Goal: Information Seeking & Learning: Learn about a topic

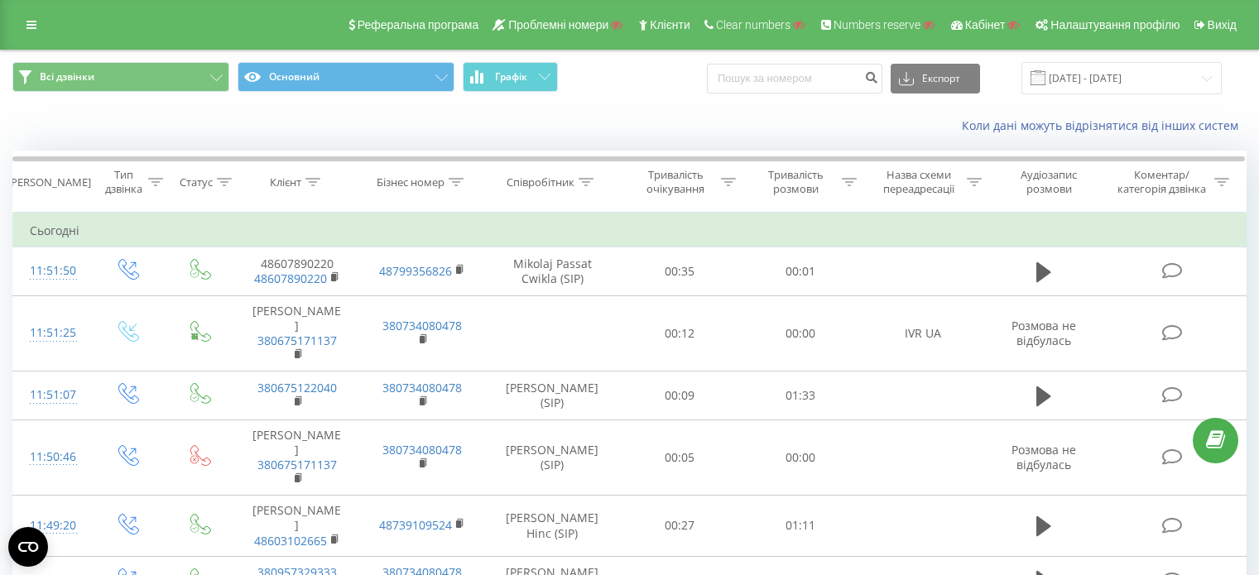
click at [440, 77] on icon at bounding box center [441, 77] width 12 height 7
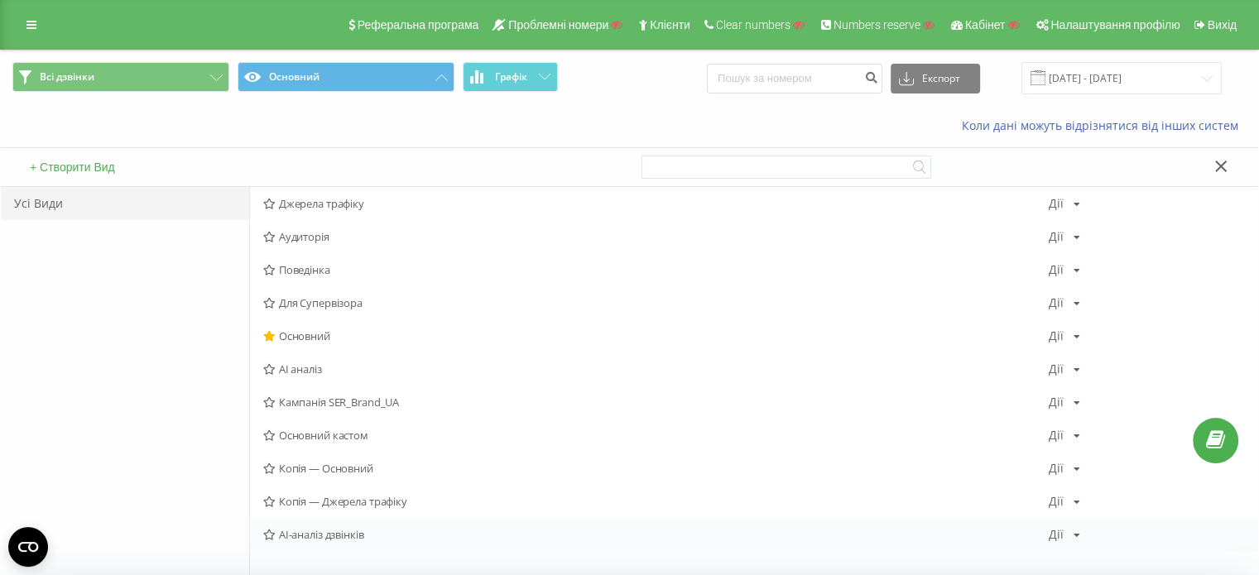
click at [393, 529] on span "AI-аналіз дзвінків" at bounding box center [655, 535] width 785 height 12
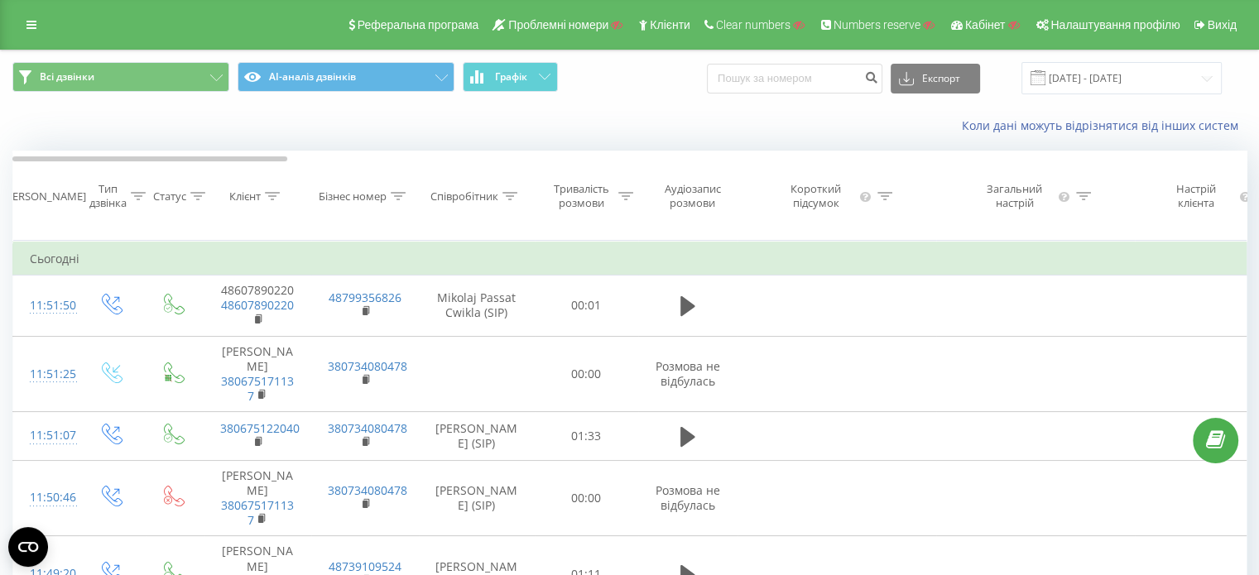
click at [197, 204] on div at bounding box center [197, 197] width 15 height 14
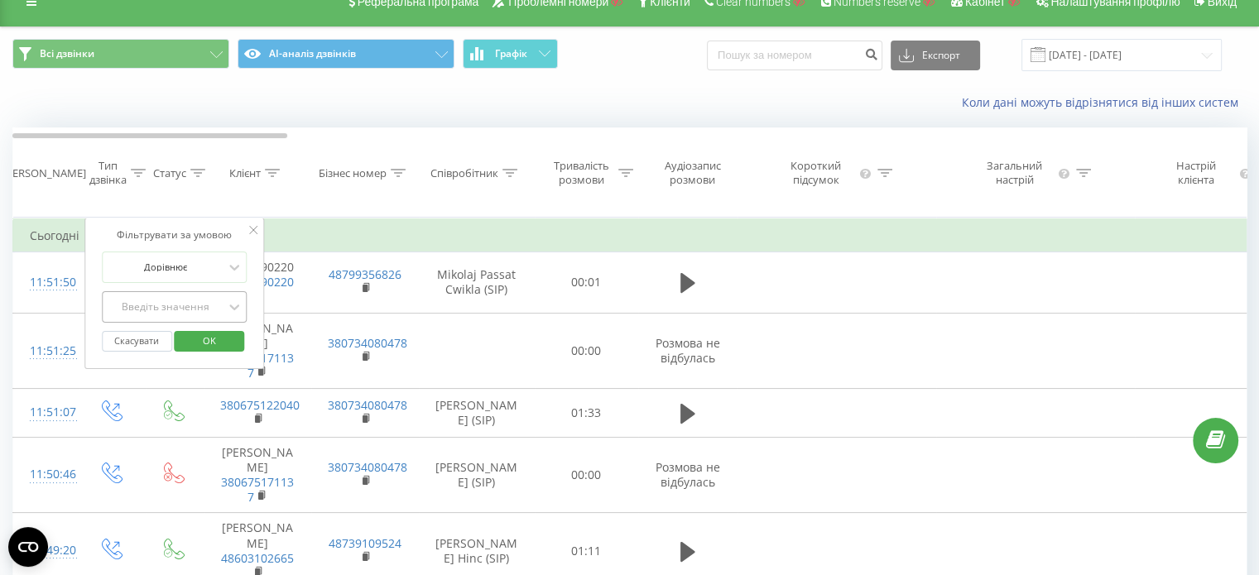
click at [217, 323] on div "Введіть значення" at bounding box center [175, 306] width 146 height 31
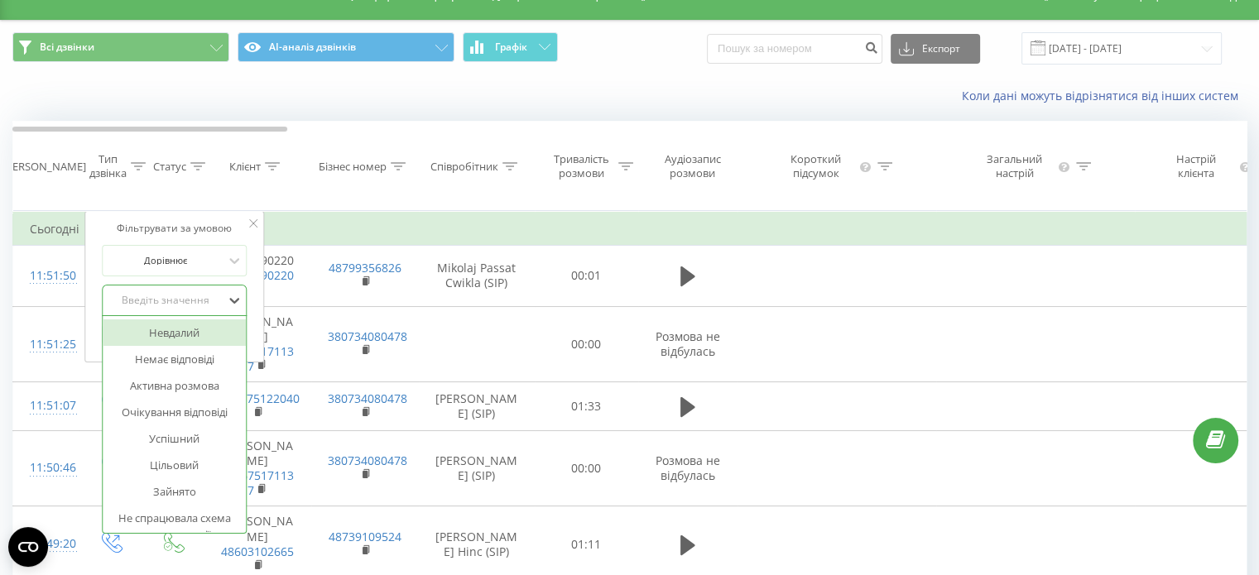
scroll to position [32, 0]
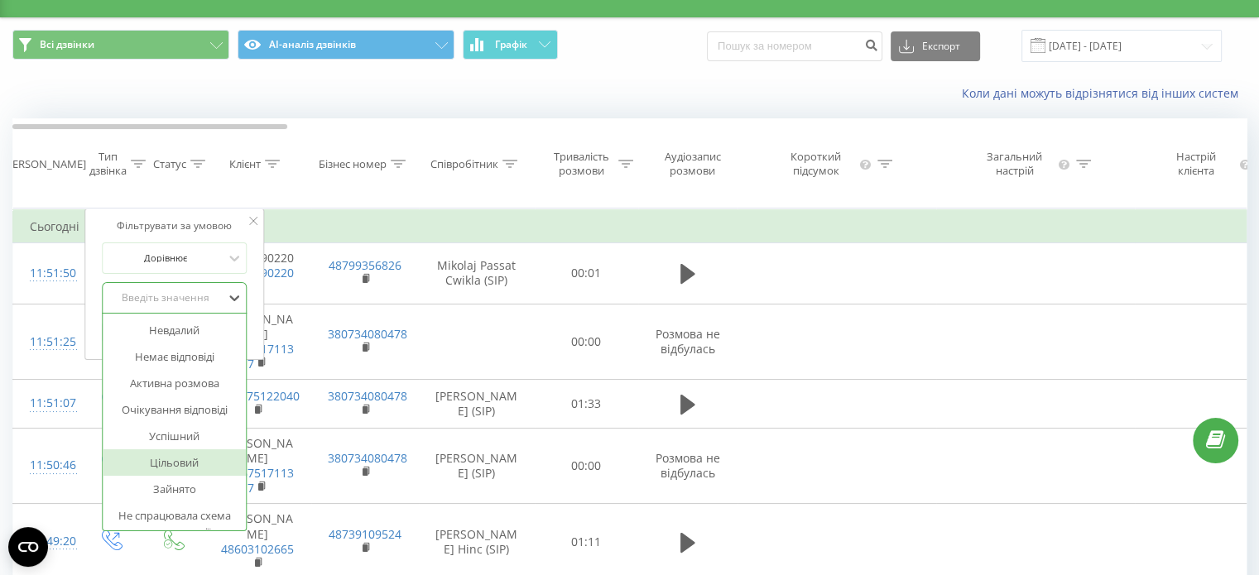
click at [217, 469] on div "Цільовий" at bounding box center [175, 462] width 144 height 26
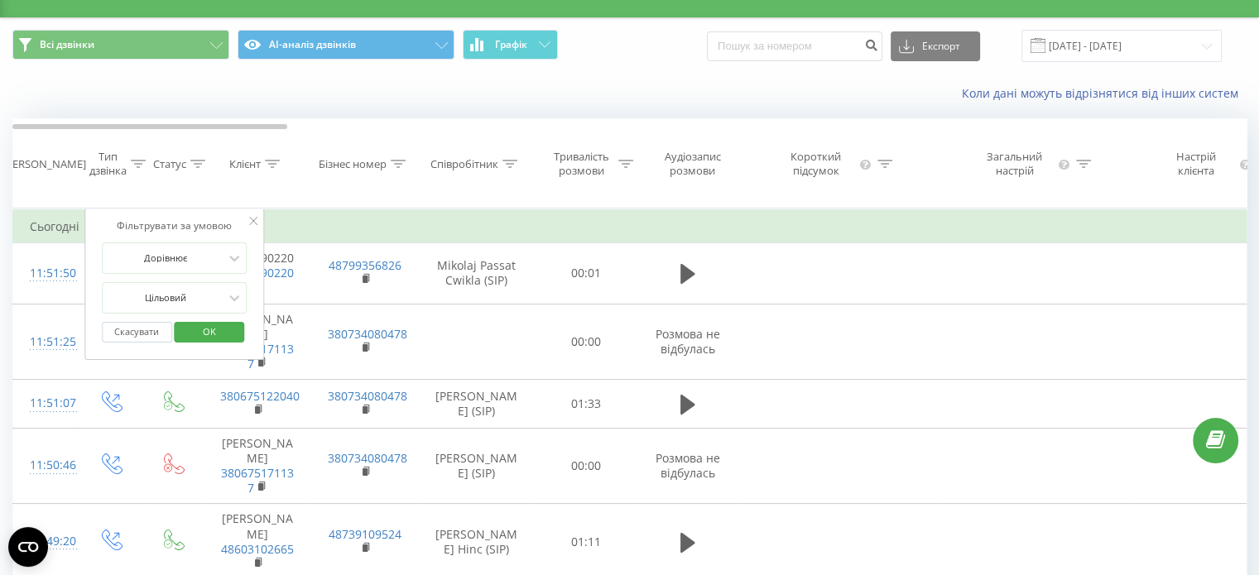
click at [215, 343] on span "OK" at bounding box center [209, 332] width 46 height 26
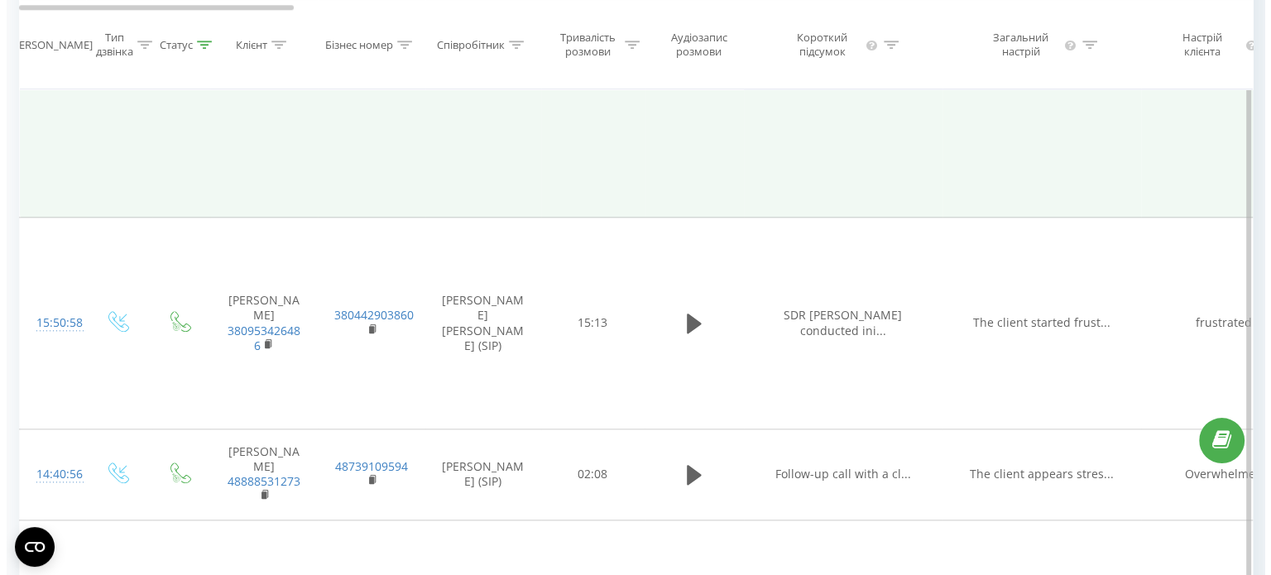
scroll to position [1936, 0]
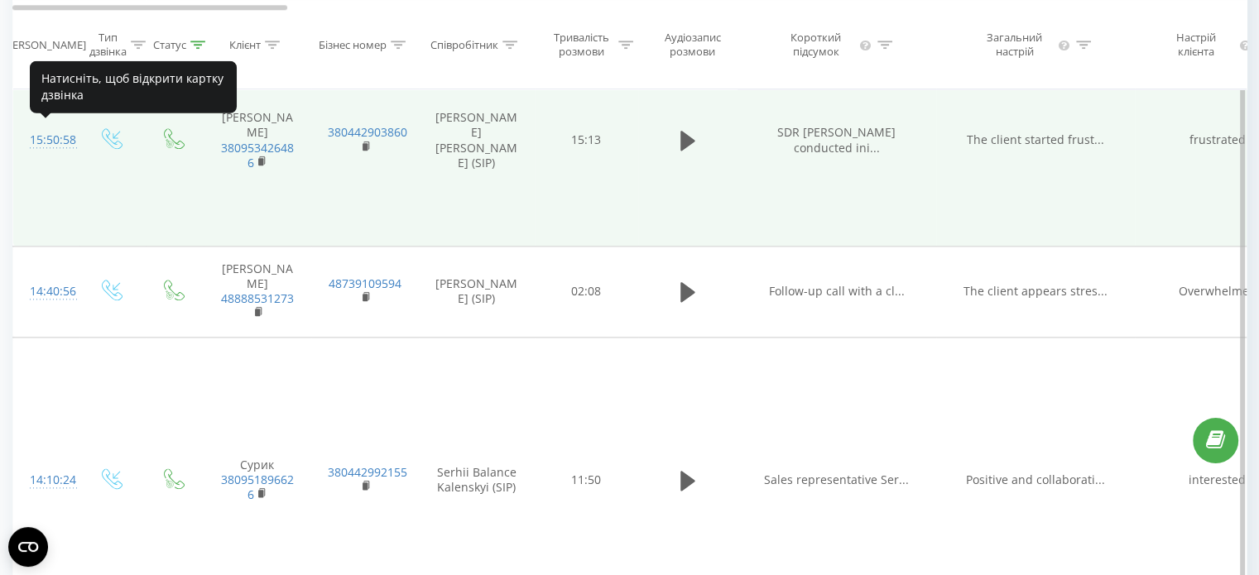
click at [50, 137] on div "15:50:58" at bounding box center [46, 140] width 33 height 32
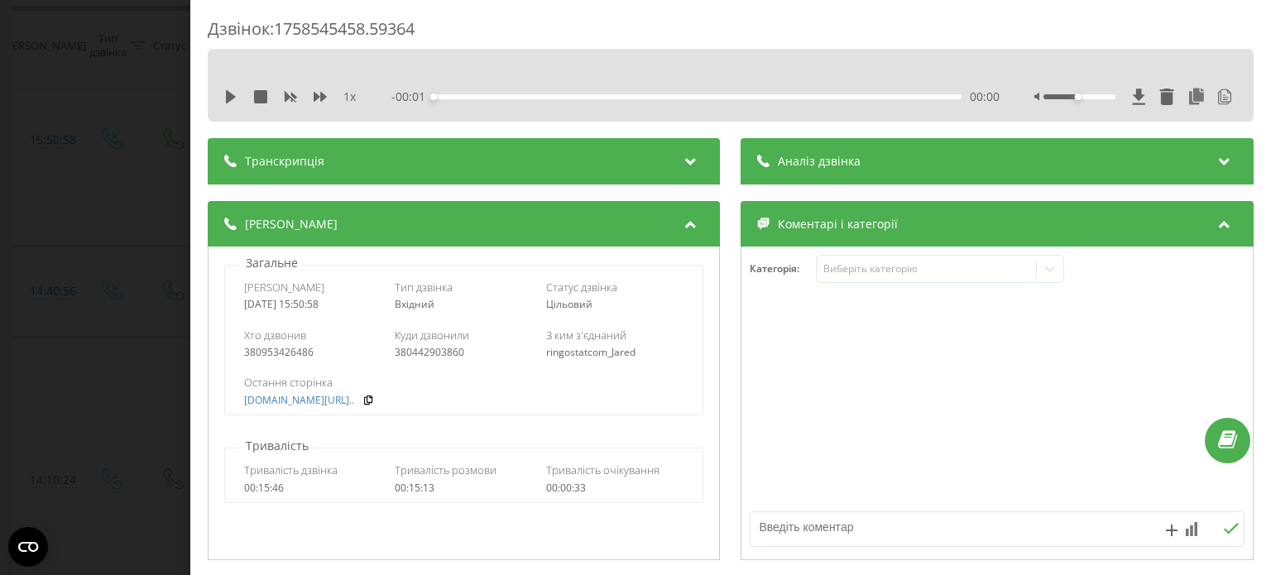
click at [499, 183] on div "Транскрипція" at bounding box center [464, 161] width 512 height 46
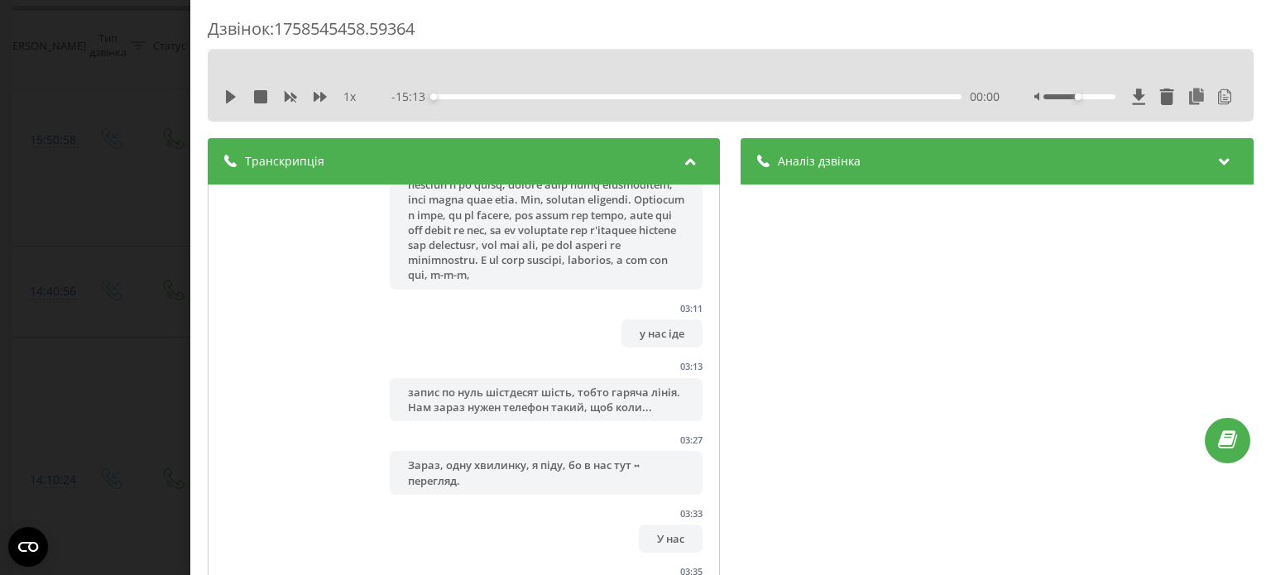
scroll to position [1572, 0]
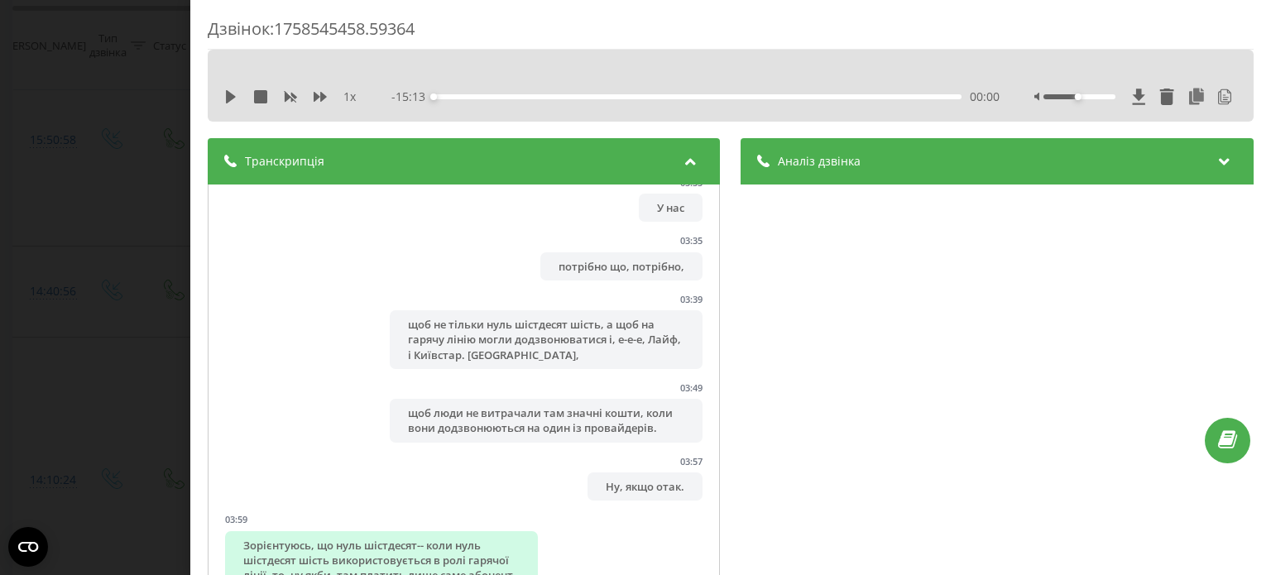
click at [1035, 171] on div "Аналіз дзвінка" at bounding box center [998, 161] width 512 height 46
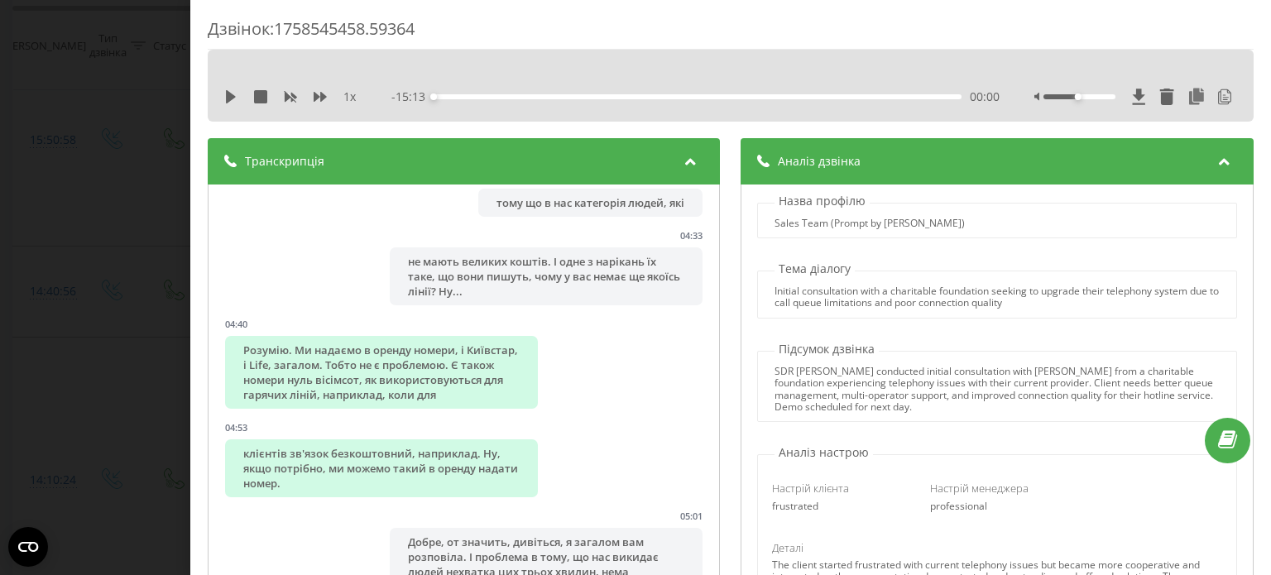
scroll to position [2234, 0]
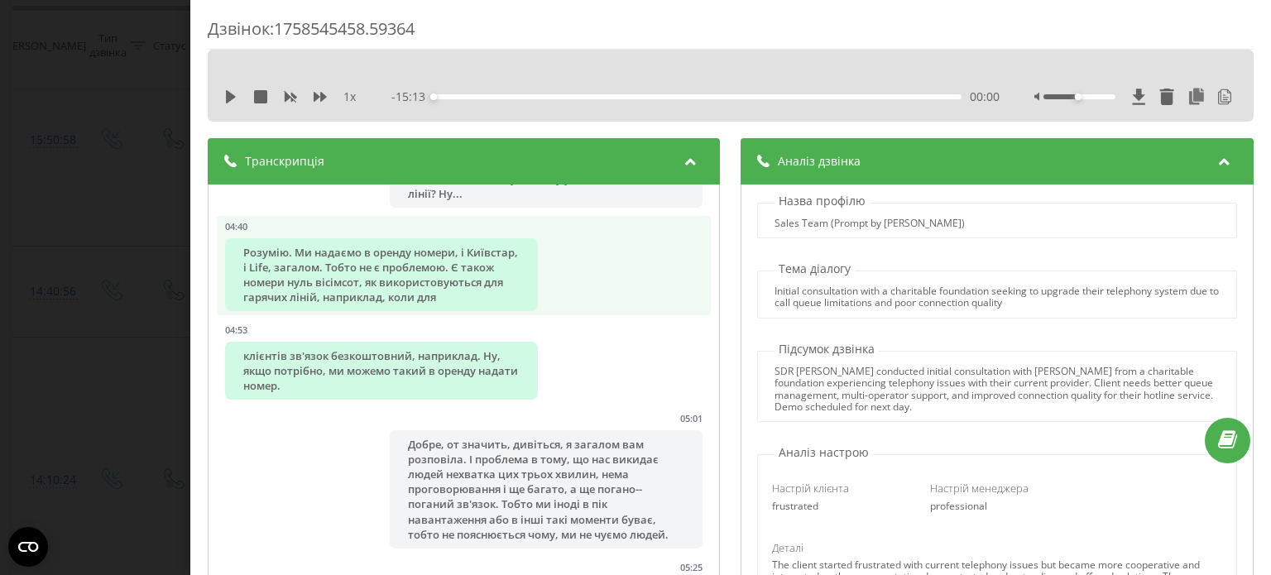
click at [404, 312] on div "Розумію. Ми надаємо в оренду номери, і Київстар, і Life, загалом. Тобто не є пр…" at bounding box center [381, 275] width 313 height 74
click at [445, 312] on div "Розумію. Ми надаємо в оренду номери, і Київстар, і Life, загалом. Тобто не є пр…" at bounding box center [381, 275] width 313 height 74
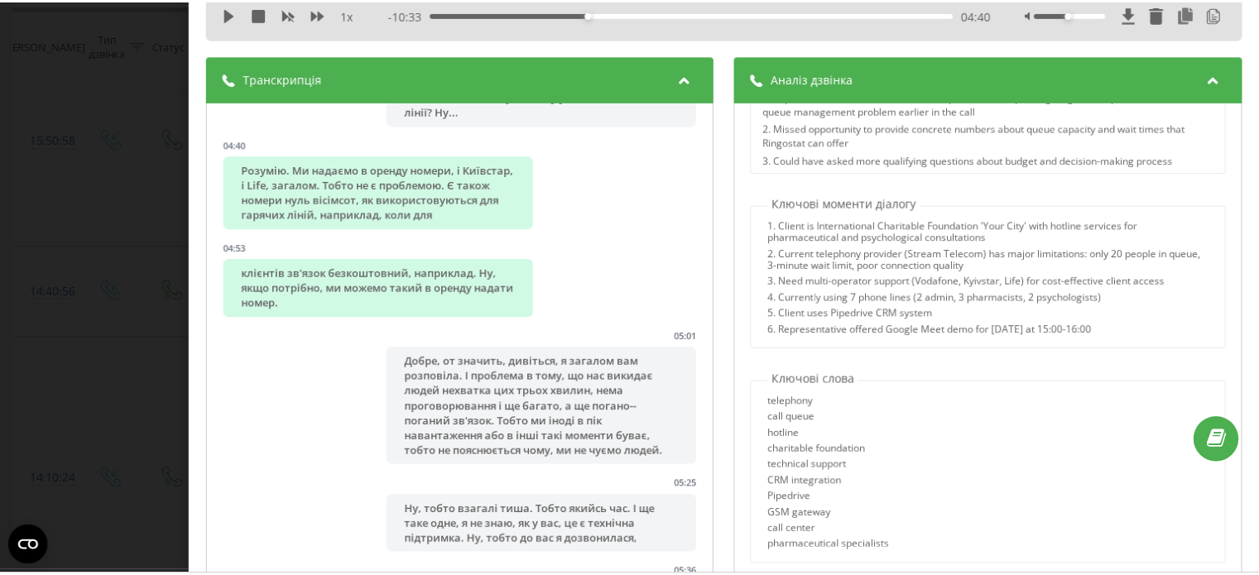
scroll to position [0, 0]
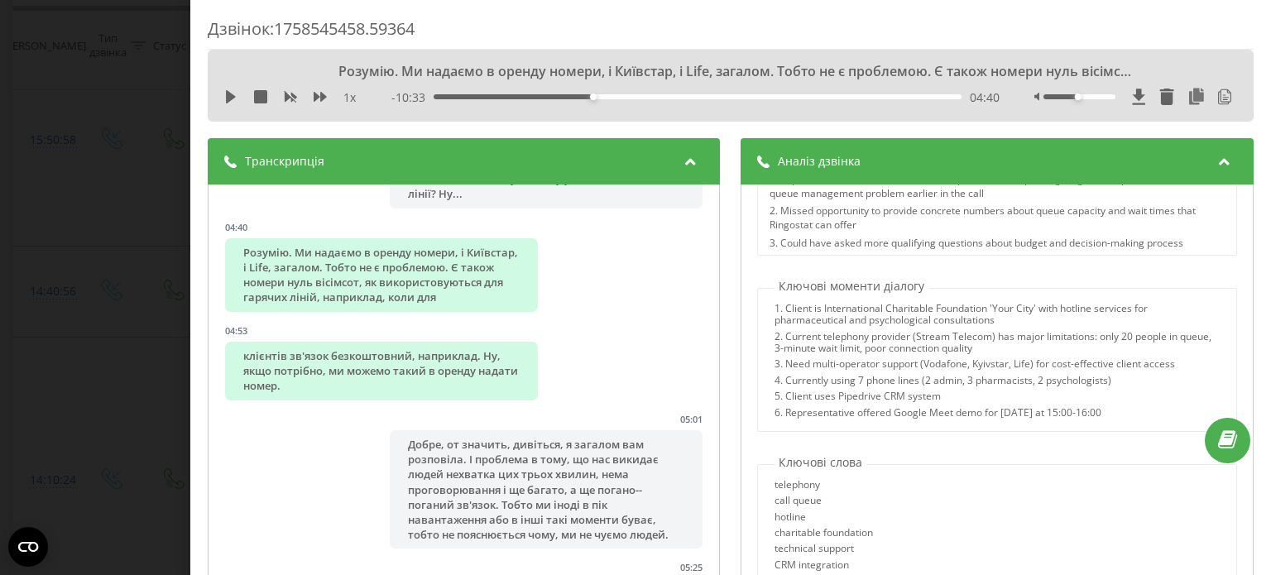
click at [157, 102] on div "Дзвінок : 1758545458.59364 Розумію. Ми надаємо в оренду номери, і Київстар, і L…" at bounding box center [635, 287] width 1271 height 575
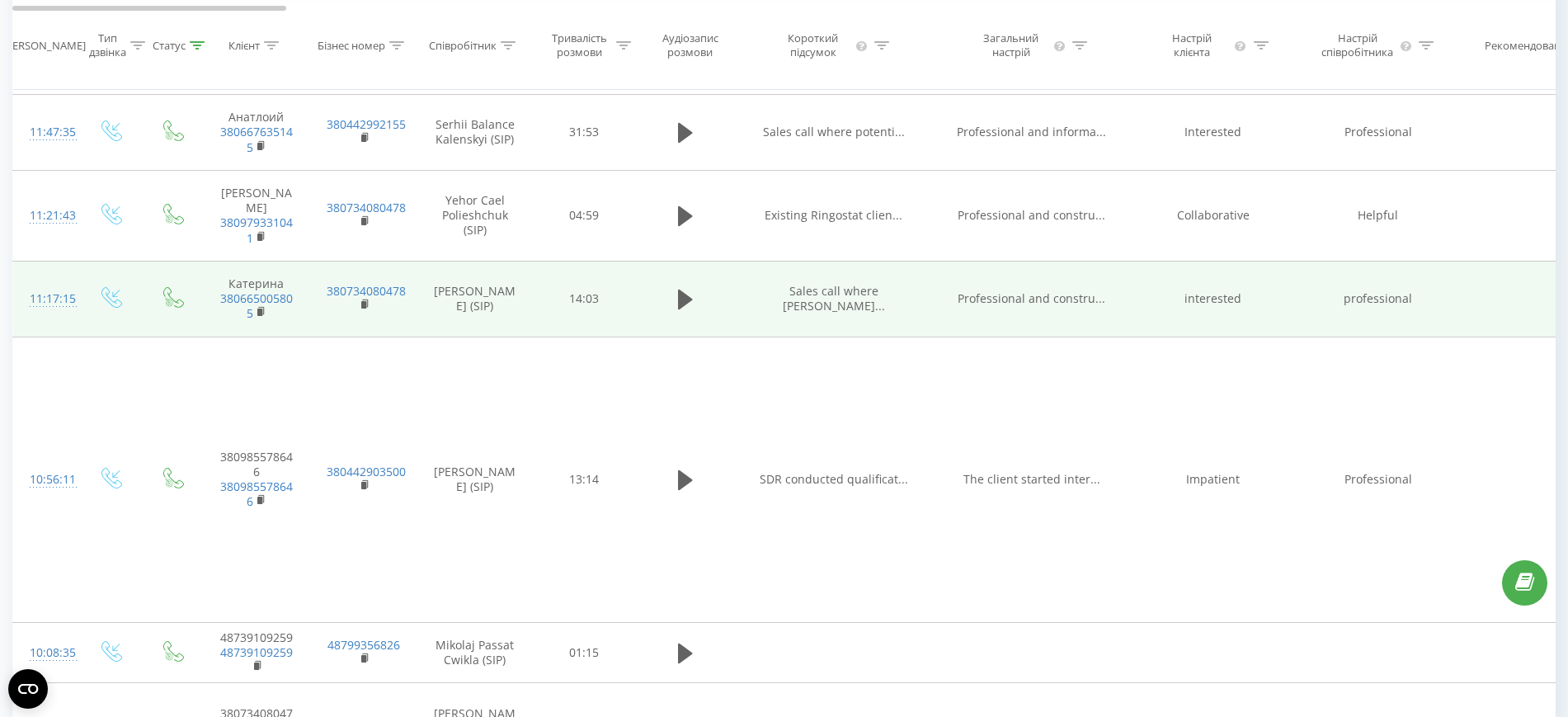
scroll to position [4216, 0]
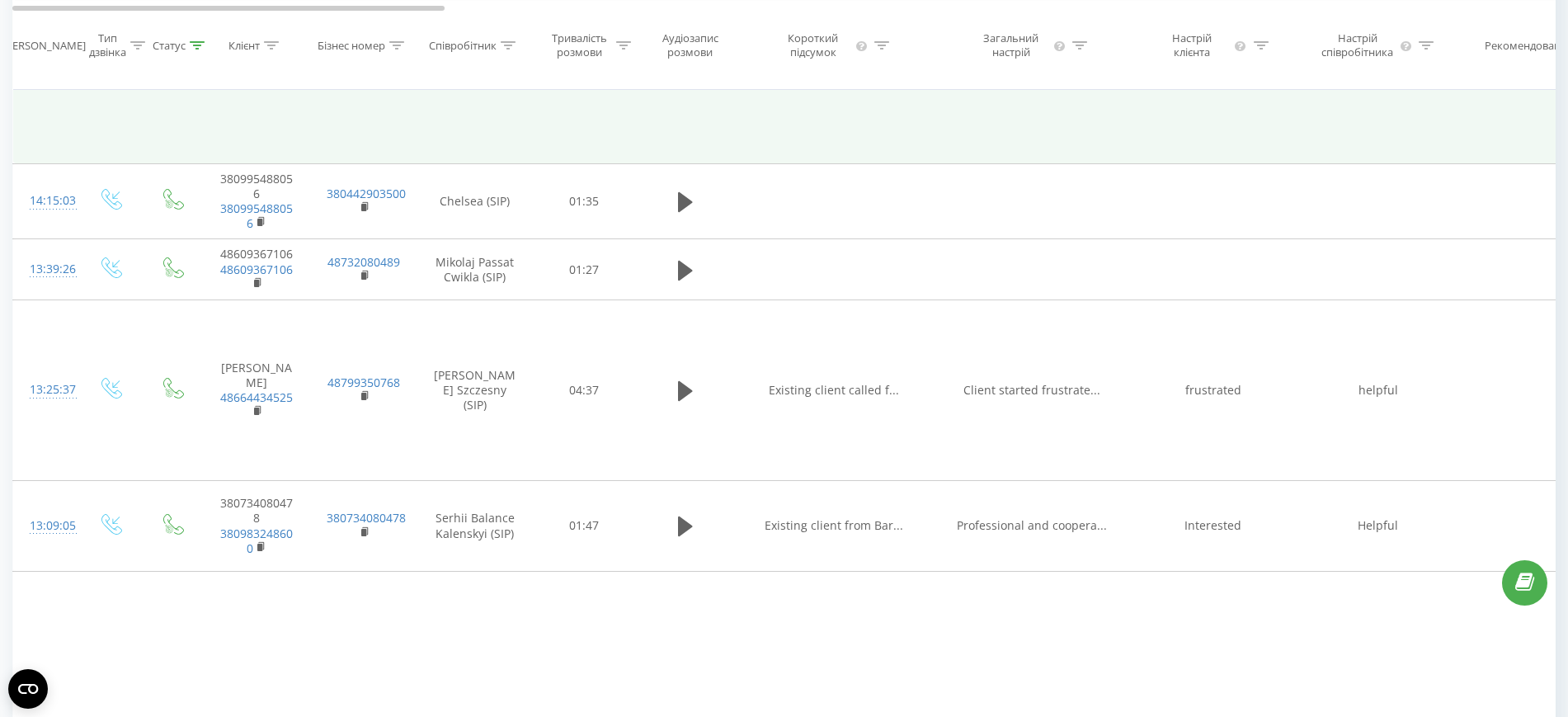
scroll to position [1650, 0]
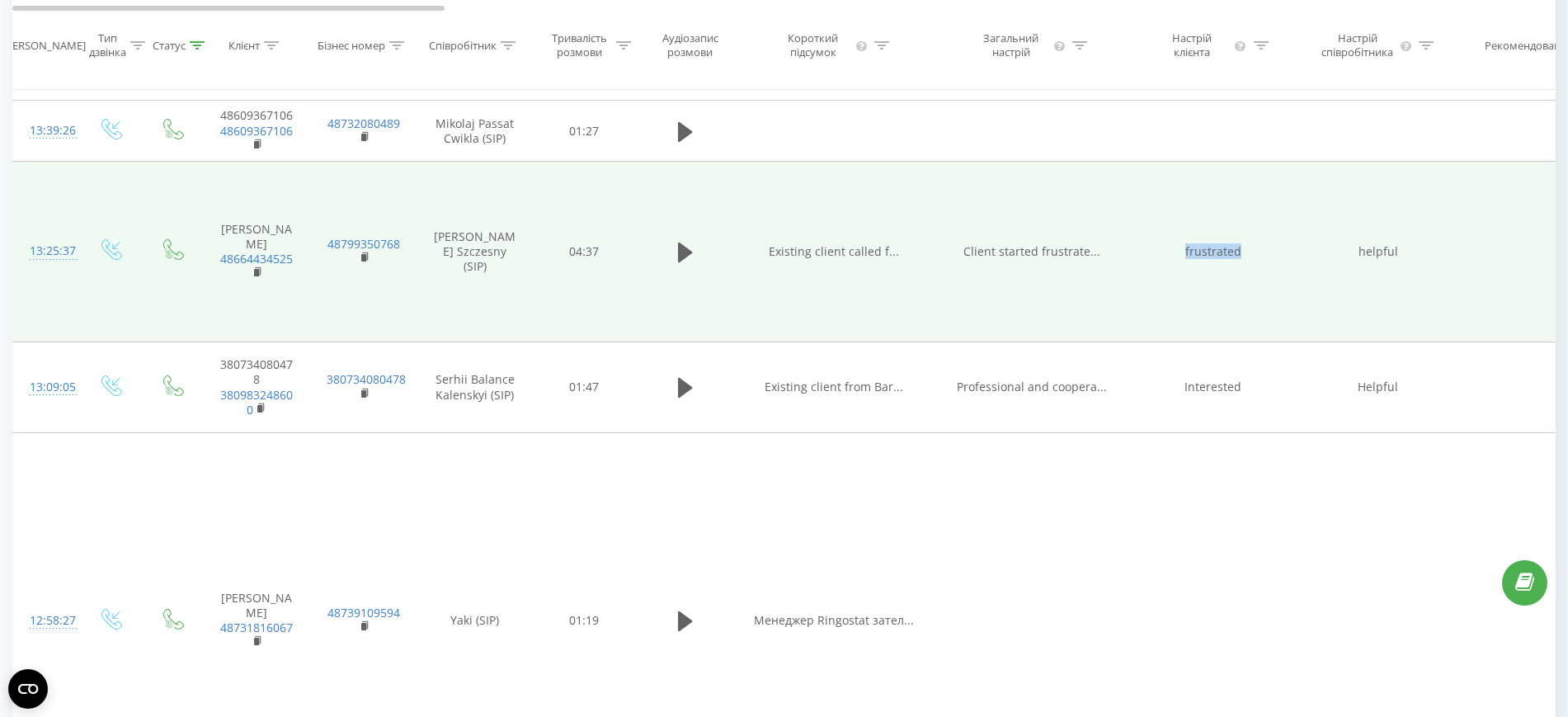
drag, startPoint x: 1249, startPoint y: 311, endPoint x: 1173, endPoint y: 318, distance: 76.3
click at [1173, 318] on td "frustrated" at bounding box center [1214, 250] width 165 height 180
drag, startPoint x: 1356, startPoint y: 309, endPoint x: 1413, endPoint y: 309, distance: 57.0
click at [1254, 309] on td "helpful" at bounding box center [1379, 250] width 165 height 180
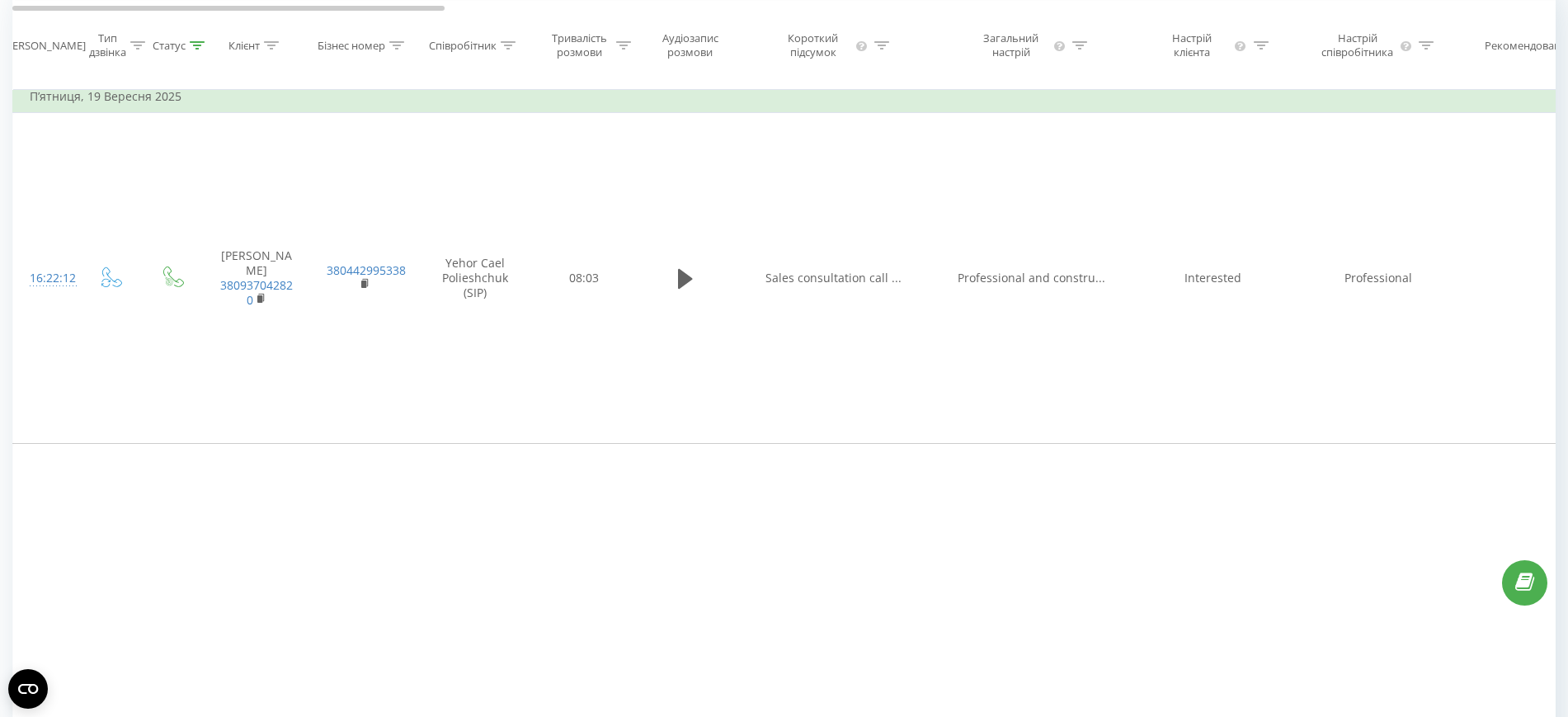
scroll to position [0, 0]
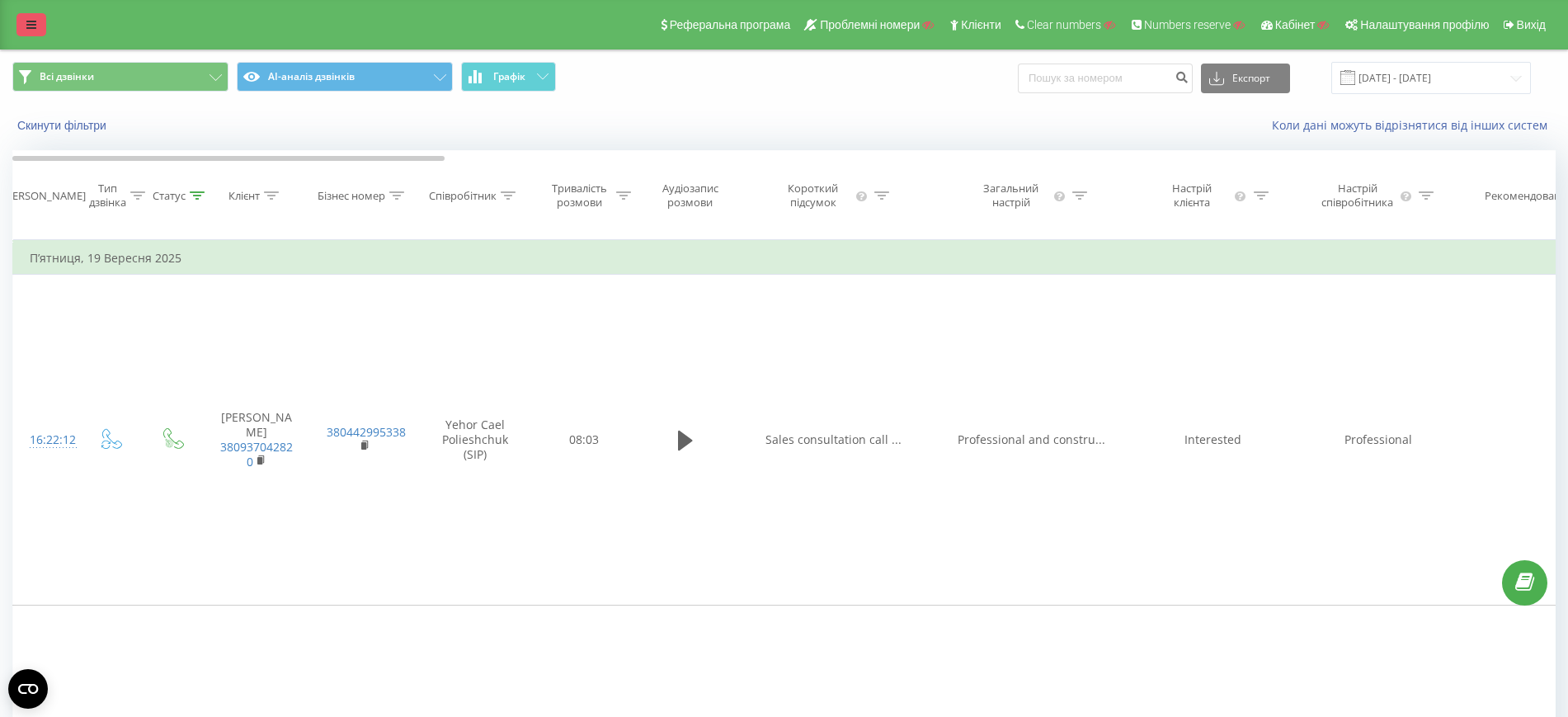
click at [41, 28] on link at bounding box center [32, 24] width 30 height 23
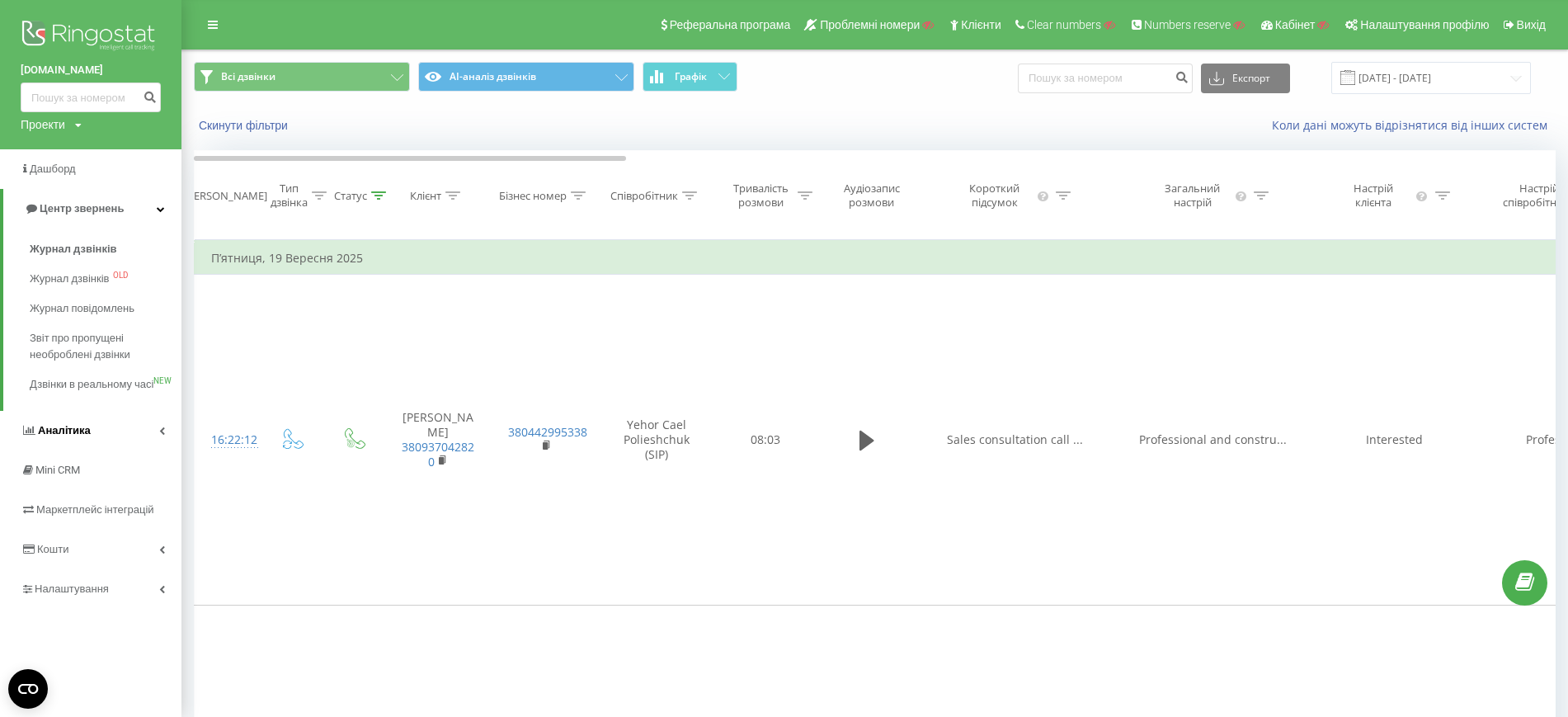
click at [94, 446] on link "Аналiтика" at bounding box center [91, 431] width 181 height 40
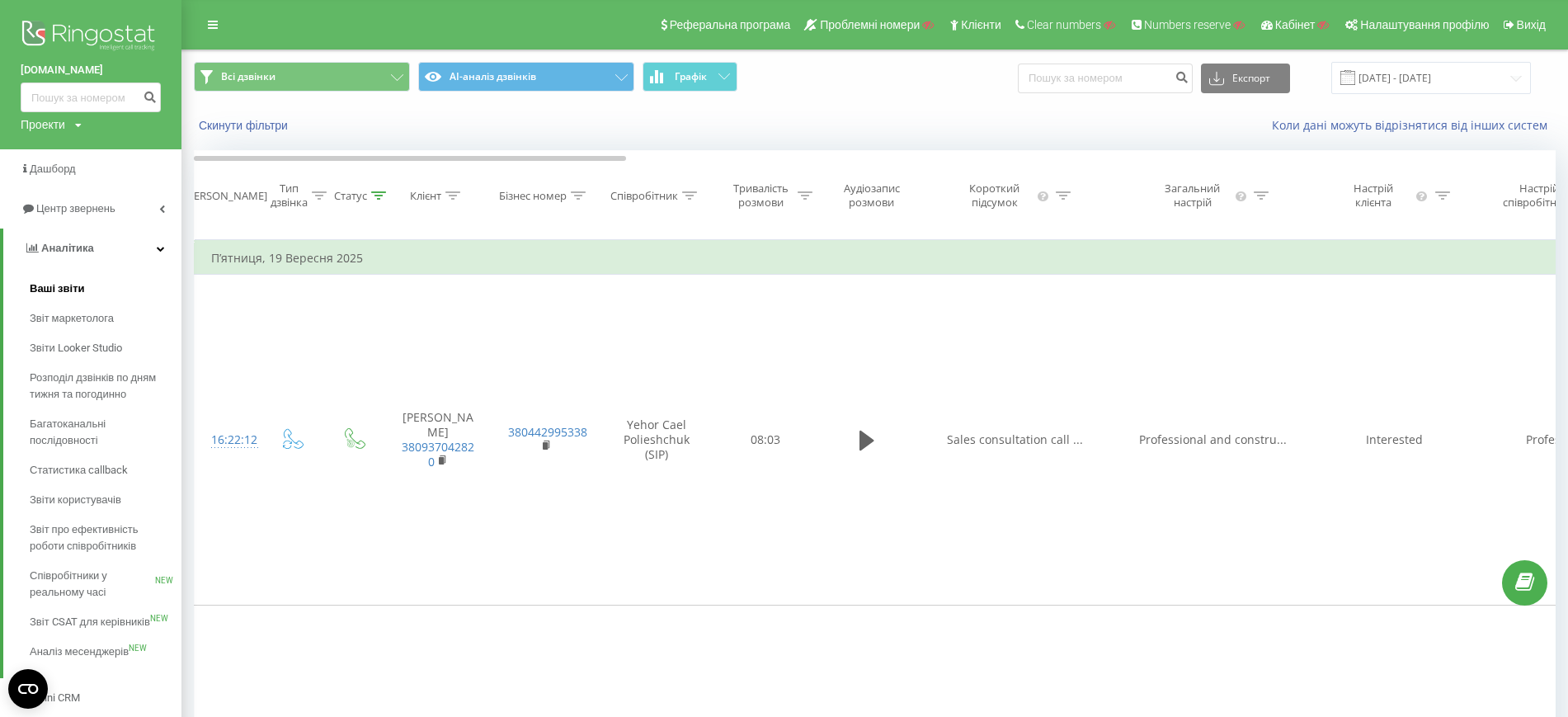
click at [65, 289] on span "Ваші звіти" at bounding box center [57, 288] width 55 height 17
